Goal: Find specific page/section: Find specific page/section

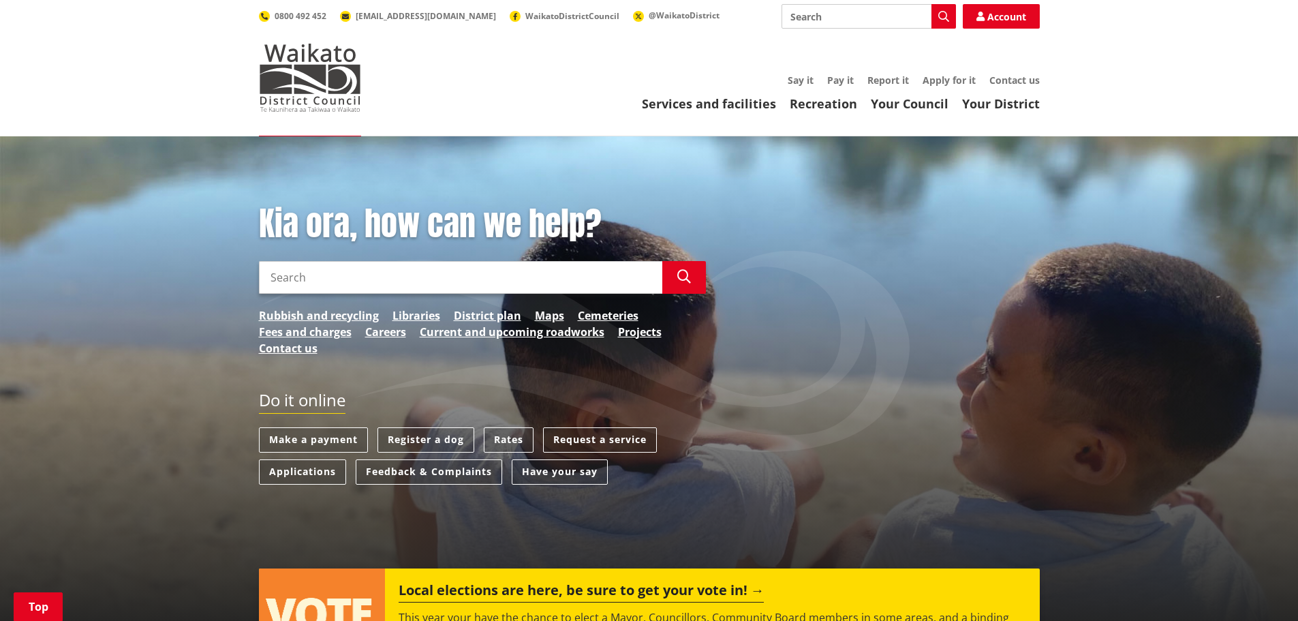
drag, startPoint x: 1109, startPoint y: 400, endPoint x: 1030, endPoint y: 137, distance: 274.8
click at [937, 104] on link "Your Council" at bounding box center [910, 103] width 78 height 16
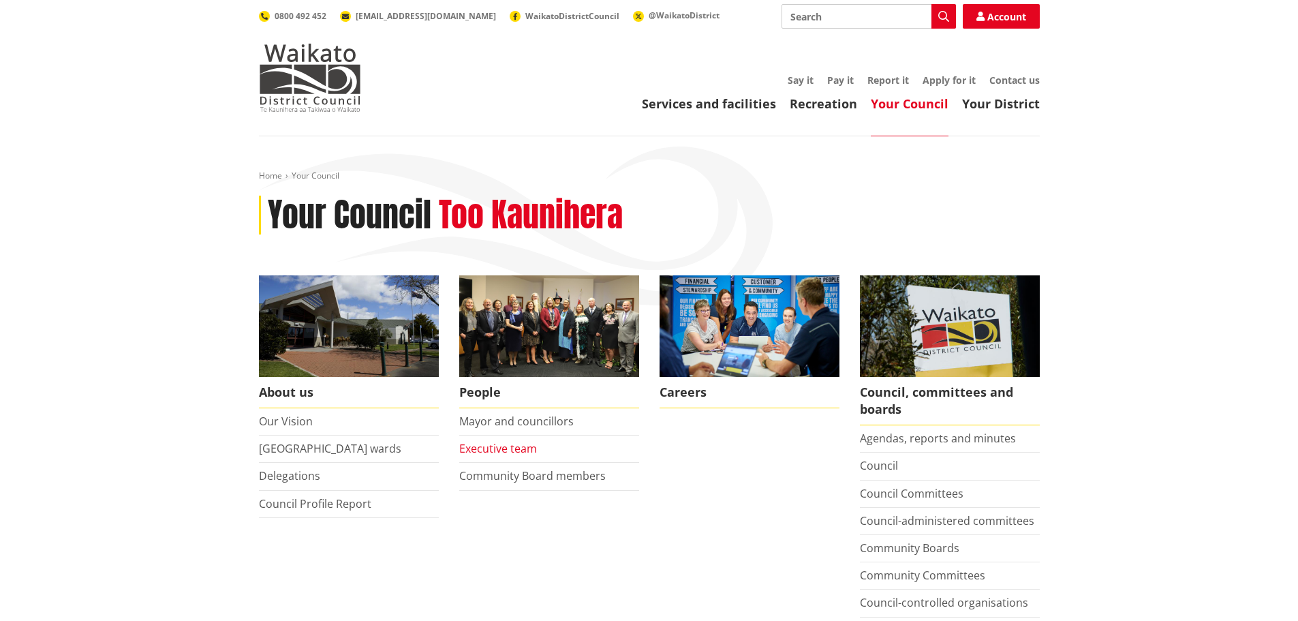
click at [499, 448] on link "Executive team" at bounding box center [498, 448] width 78 height 15
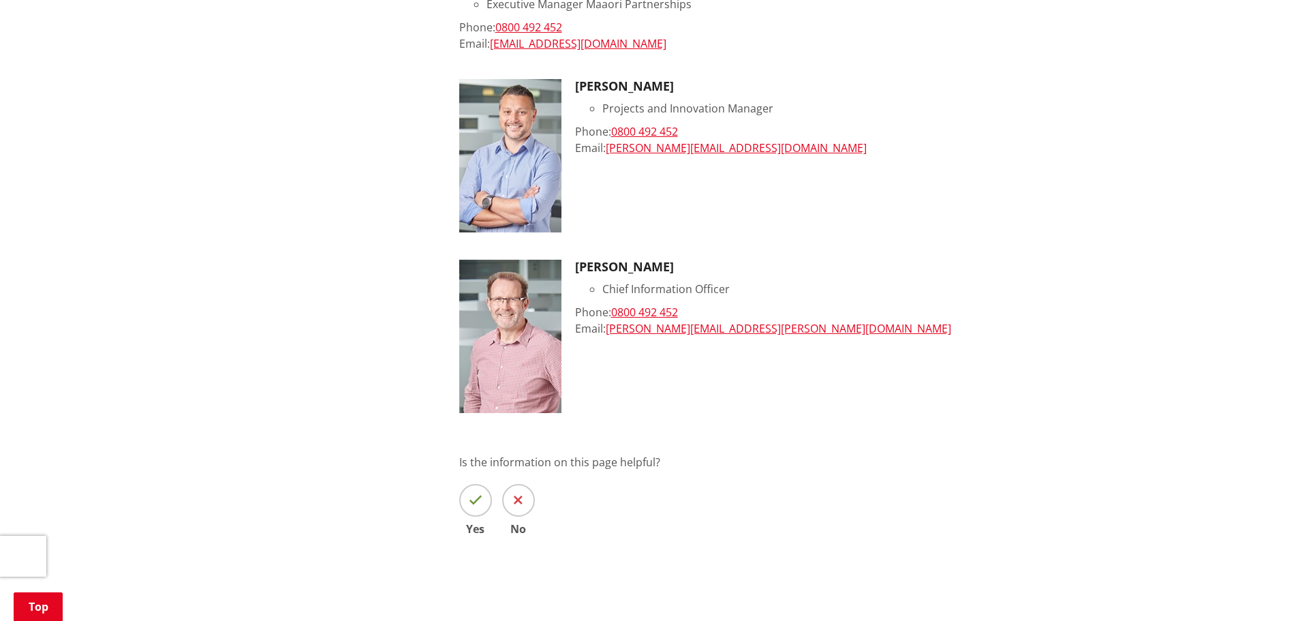
scroll to position [1431, 0]
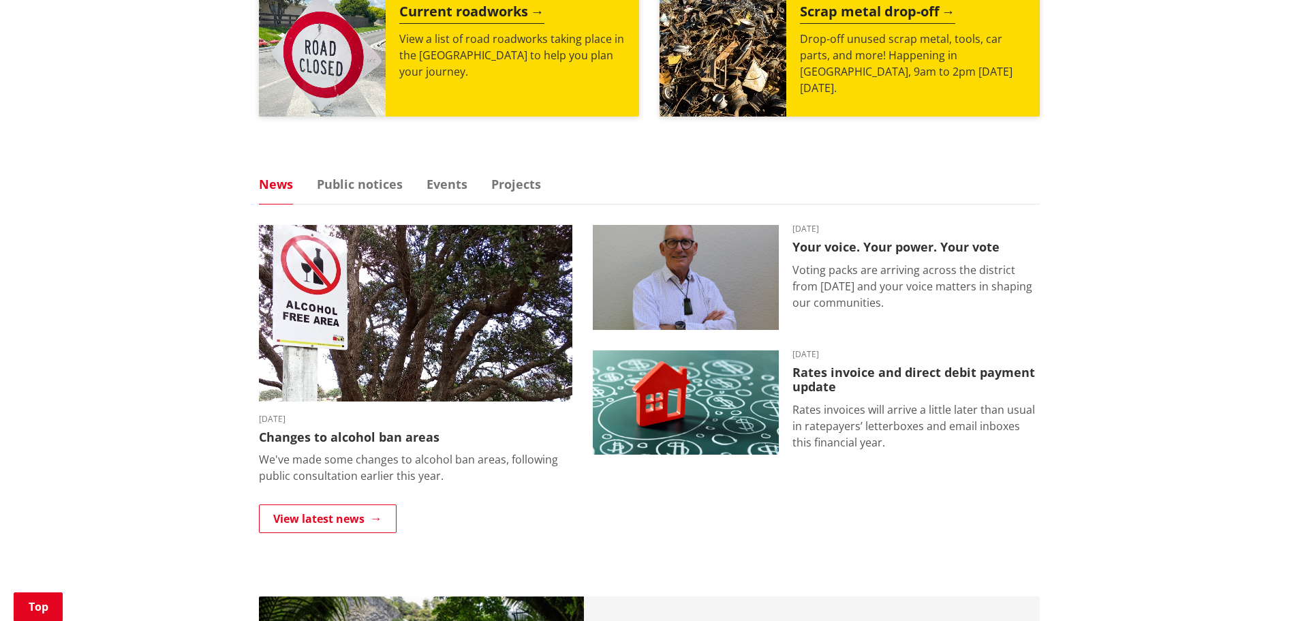
scroll to position [749, 0]
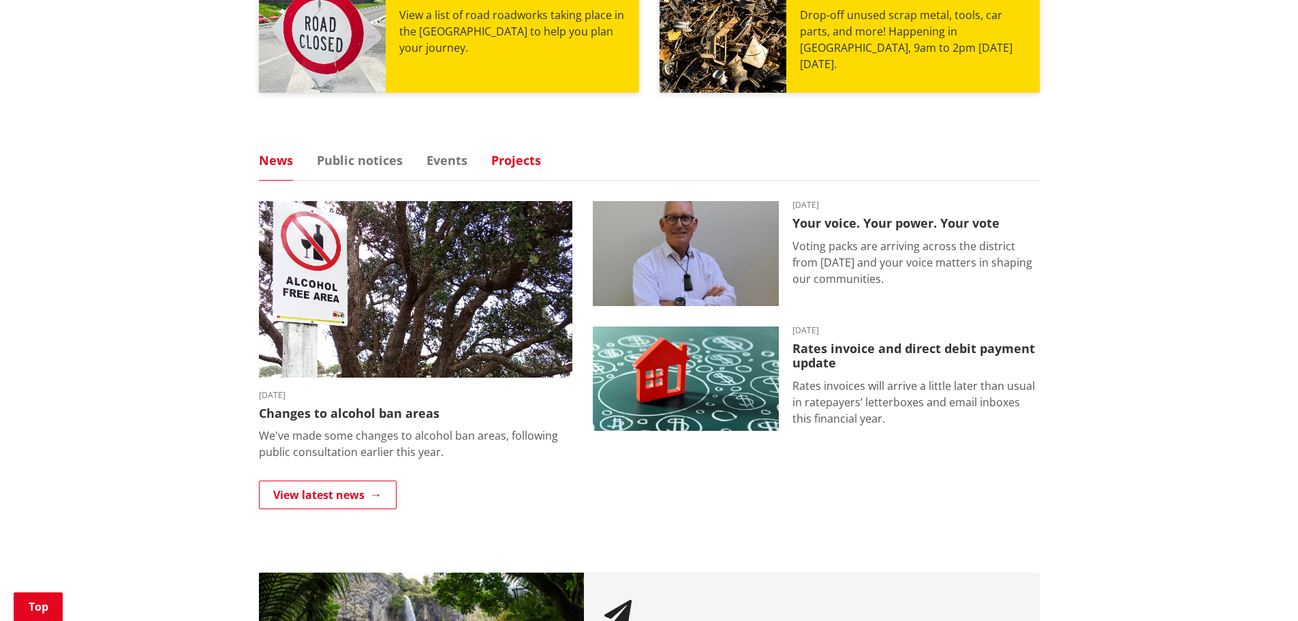
click at [521, 164] on link "Projects" at bounding box center [516, 160] width 50 height 12
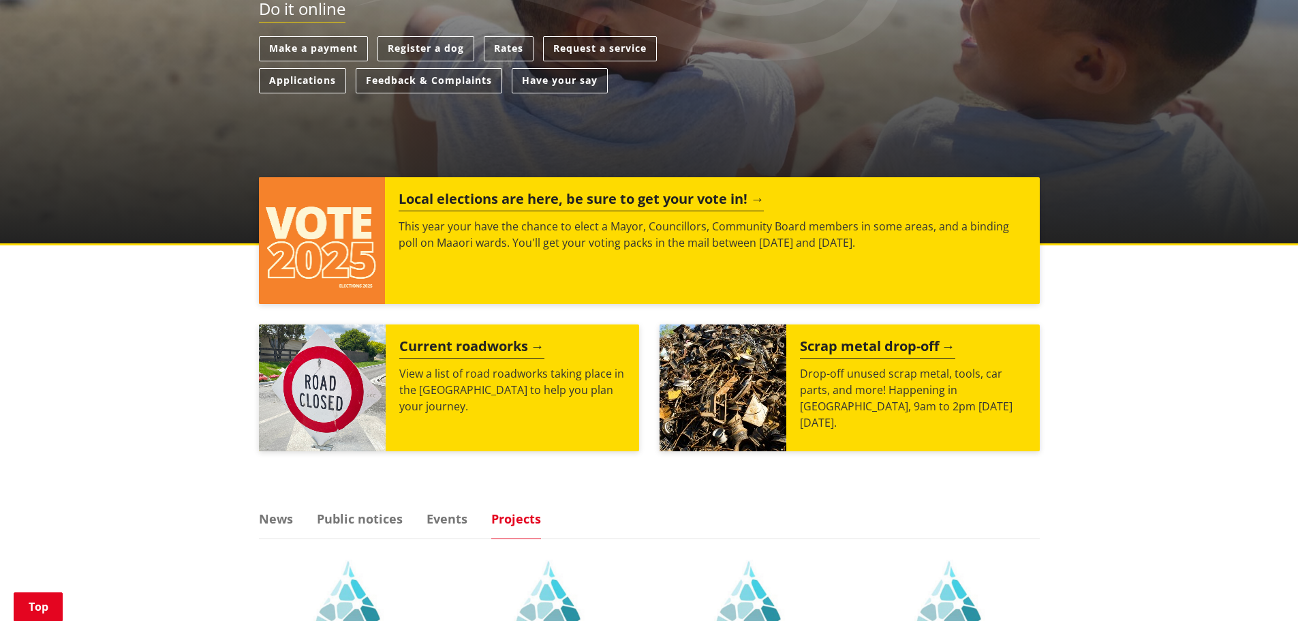
scroll to position [204, 0]
